Goal: Information Seeking & Learning: Learn about a topic

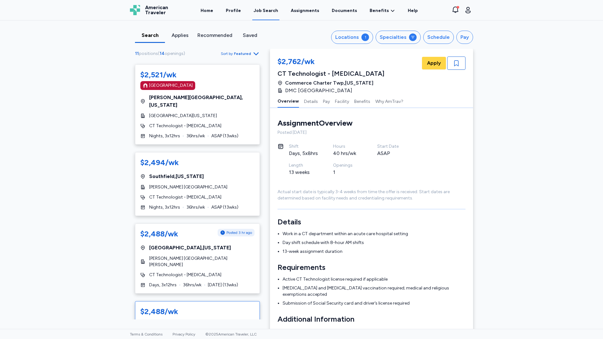
scroll to position [473, 0]
click at [153, 256] on span "[PERSON_NAME] [GEOGRAPHIC_DATA][PERSON_NAME]" at bounding box center [201, 262] width 105 height 13
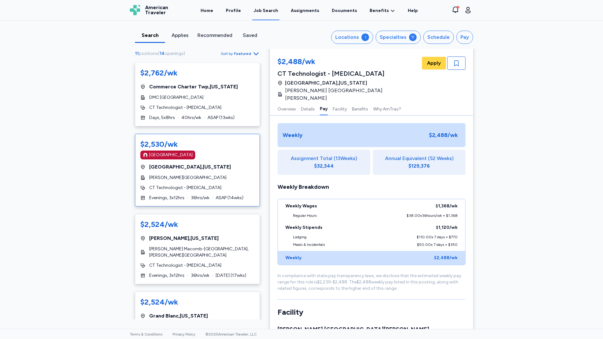
click at [197, 191] on div "$2,530/wk [GEOGRAPHIC_DATA] [GEOGRAPHIC_DATA] , [US_STATE][GEOGRAPHIC_DATA][PER…" at bounding box center [197, 170] width 125 height 73
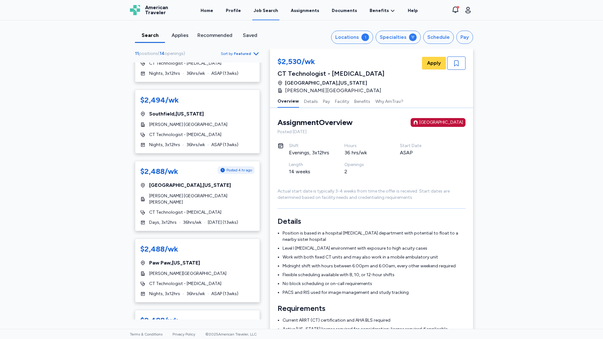
scroll to position [569, 0]
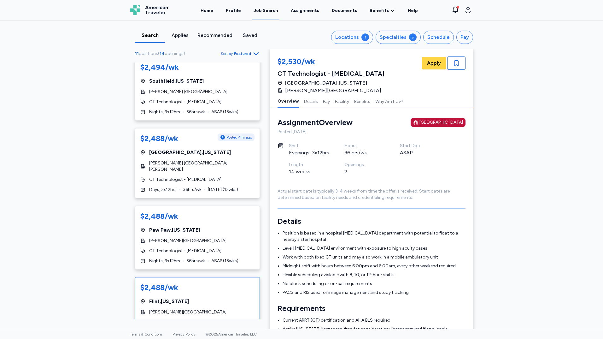
click at [194, 309] on div "[PERSON_NAME][GEOGRAPHIC_DATA]" at bounding box center [197, 312] width 114 height 6
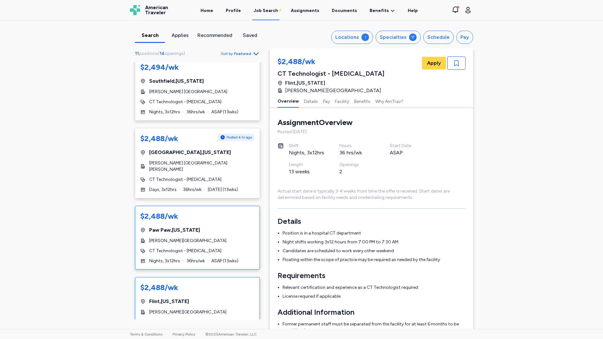
click at [197, 226] on div "$2,488/wk [GEOGRAPHIC_DATA] , [US_STATE] [PERSON_NAME][GEOGRAPHIC_DATA] [GEOGRA…" at bounding box center [197, 238] width 125 height 64
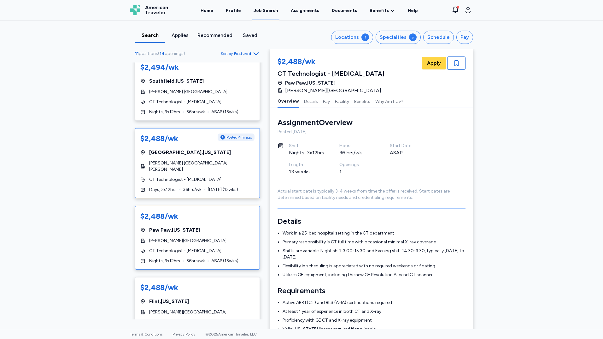
click at [197, 160] on span "[PERSON_NAME] [GEOGRAPHIC_DATA][PERSON_NAME]" at bounding box center [201, 166] width 105 height 13
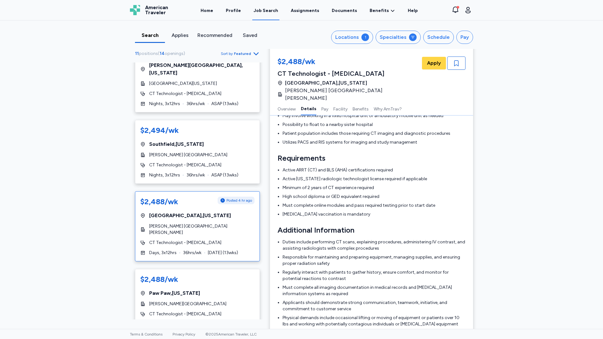
scroll to position [95, 0]
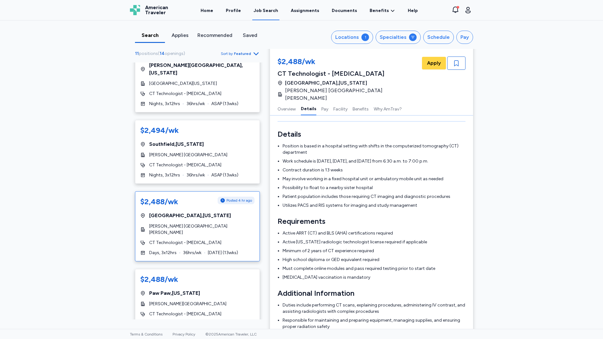
click at [198, 212] on div "[GEOGRAPHIC_DATA] , [US_STATE]" at bounding box center [197, 216] width 114 height 8
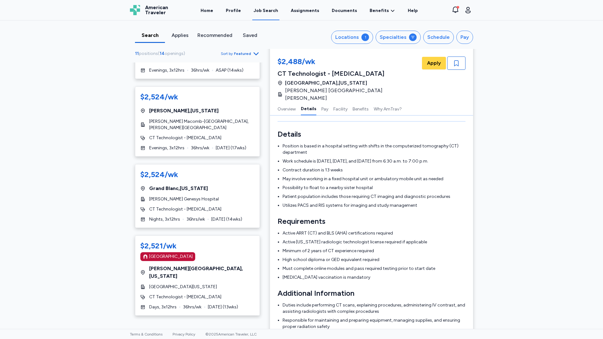
scroll to position [96, 0]
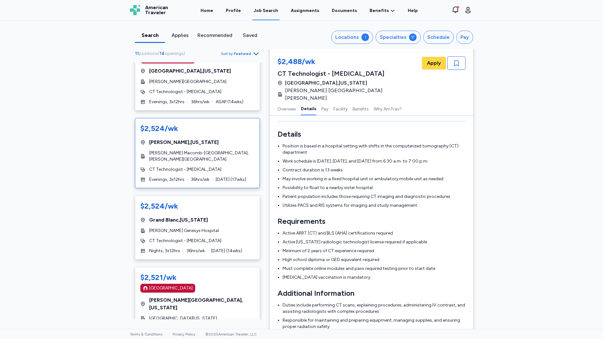
click at [223, 163] on div "$2,524/wk [GEOGRAPHIC_DATA] , [US_STATE] [PERSON_NAME] Macomb-[GEOGRAPHIC_DATA]…" at bounding box center [197, 153] width 125 height 70
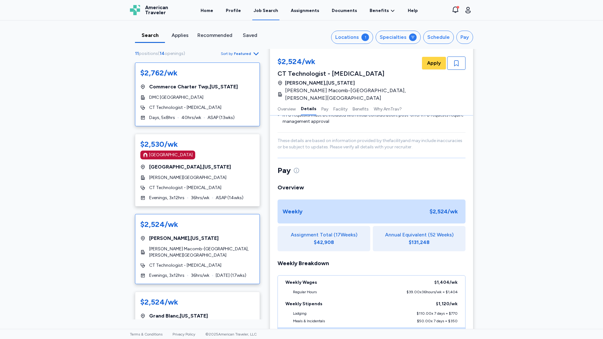
click at [208, 104] on div "CT Technologist - [MEDICAL_DATA]" at bounding box center [197, 107] width 114 height 6
